Goal: Task Accomplishment & Management: Manage account settings

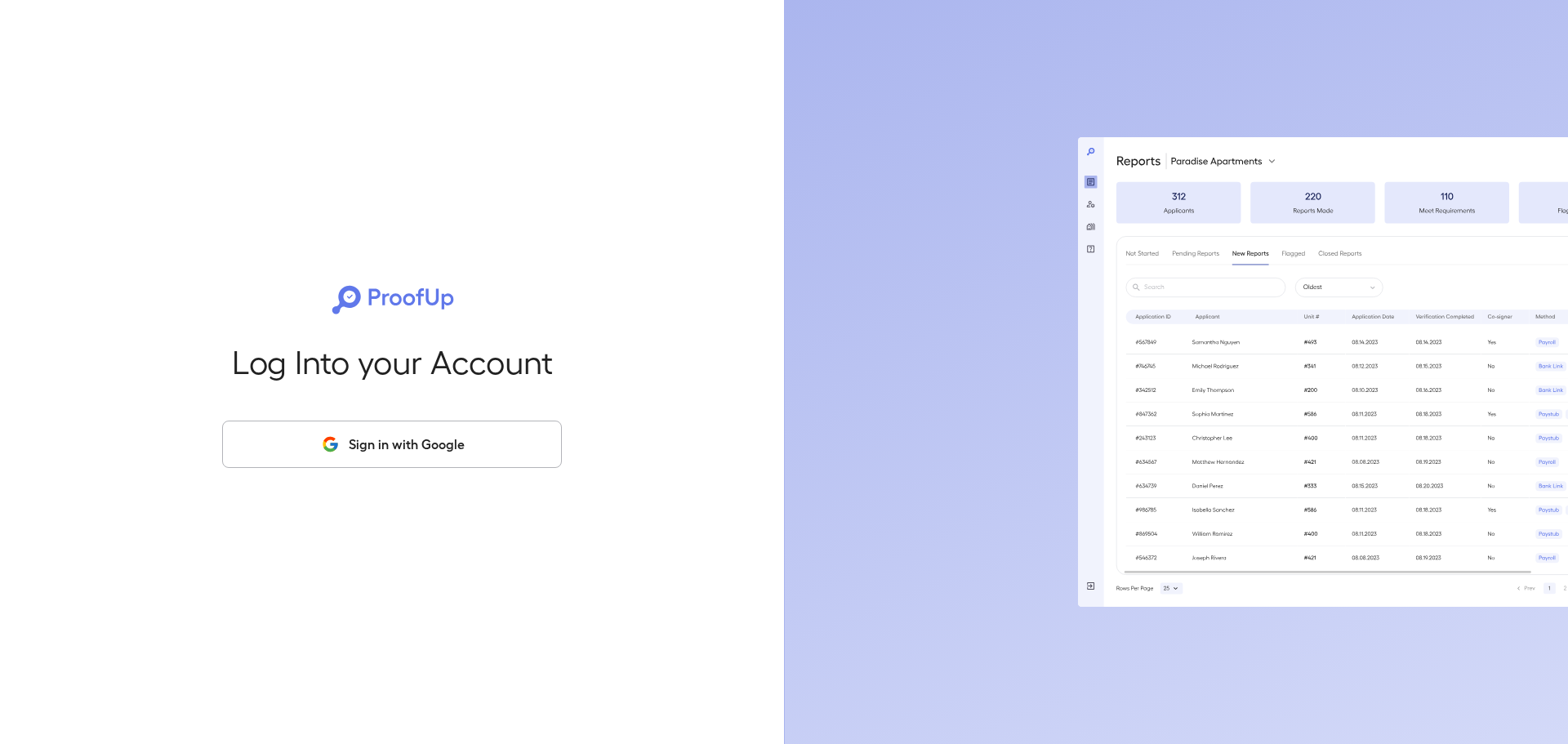
click at [473, 445] on button "Sign in with Google" at bounding box center [392, 445] width 340 height 48
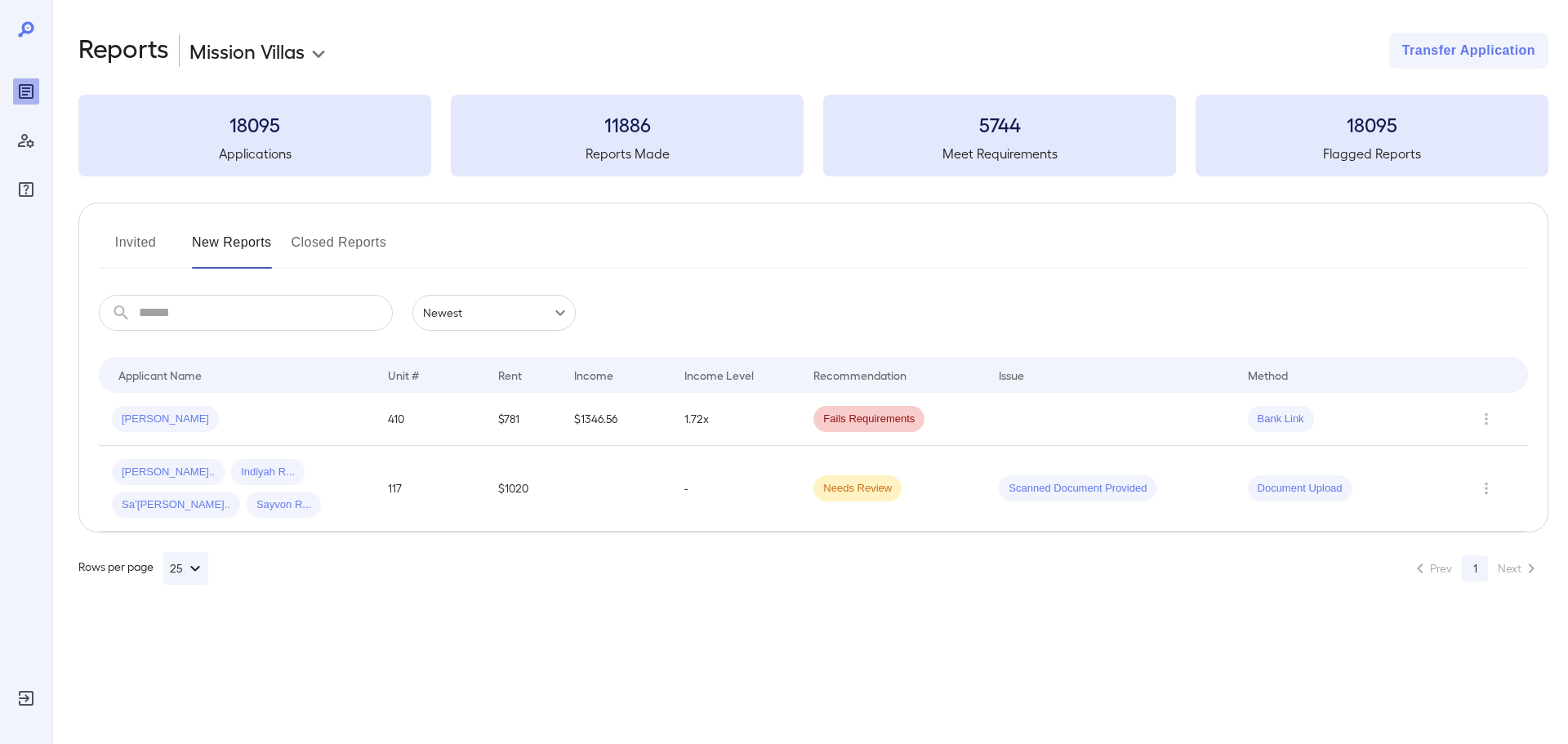
click at [145, 243] on button "Invited" at bounding box center [136, 249] width 74 height 39
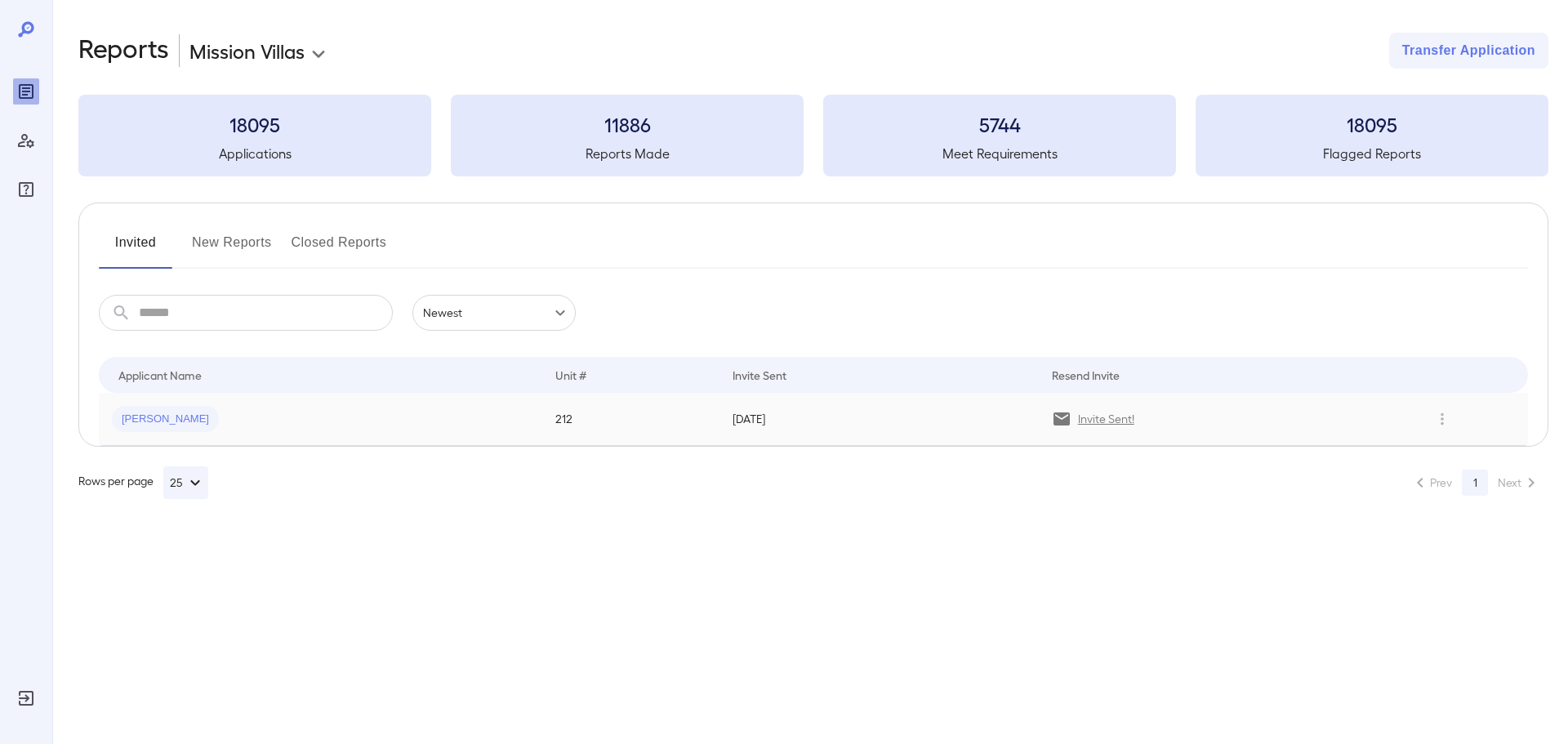
click at [147, 411] on span "Clarissa M..." at bounding box center [165, 419] width 107 height 15
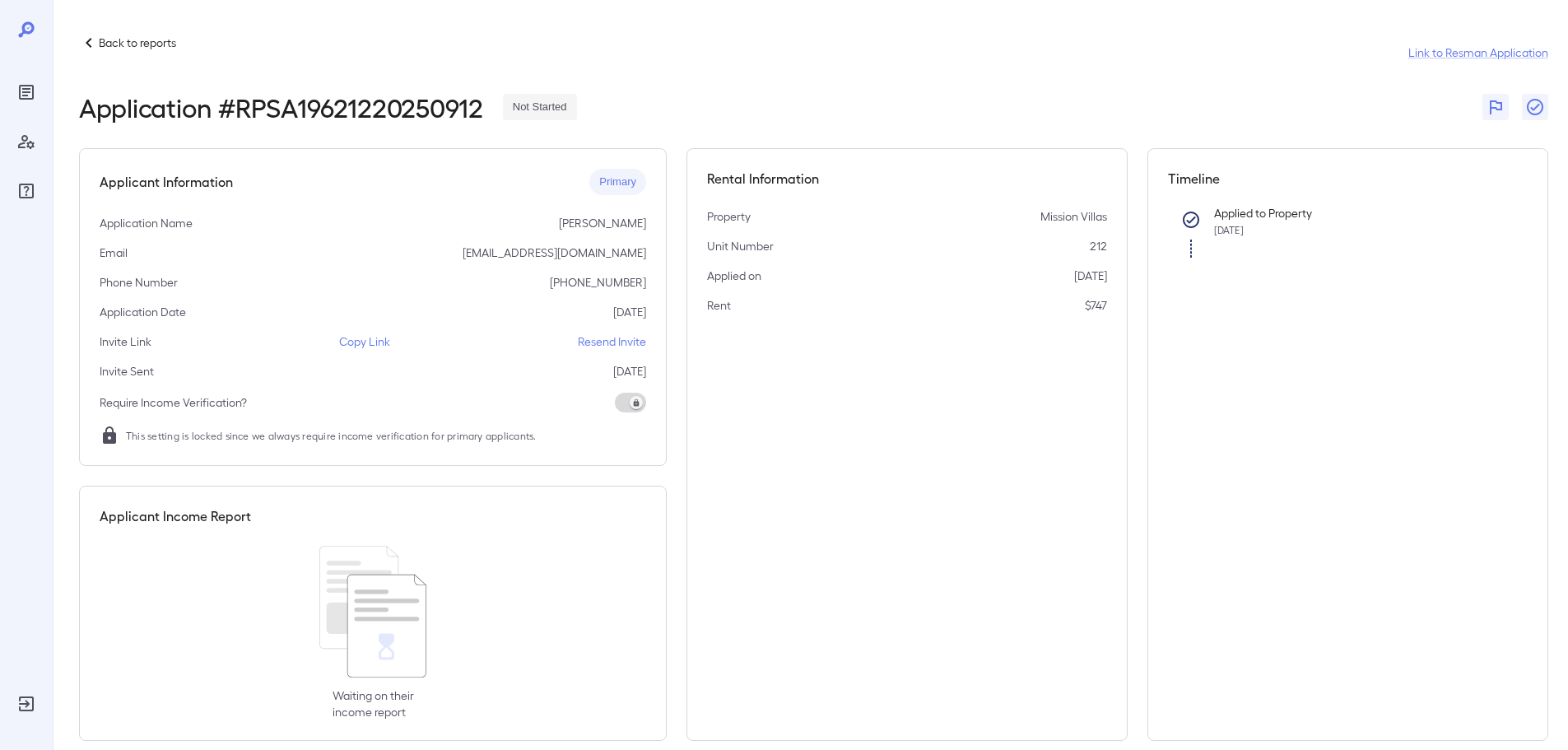
click at [588, 344] on p "Resend Invite" at bounding box center [612, 341] width 68 height 16
